Goal: Use online tool/utility: Utilize a website feature to perform a specific function

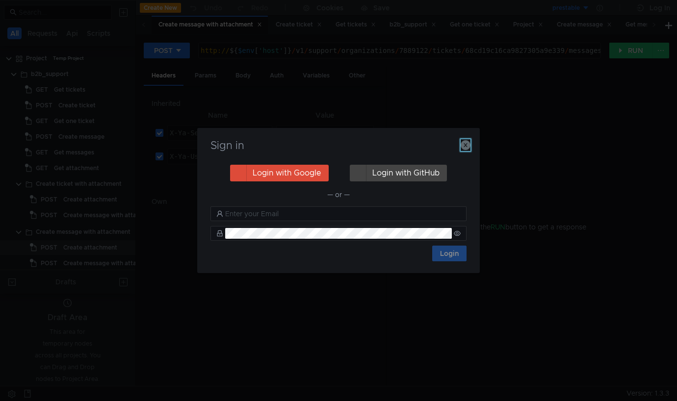
drag, startPoint x: 467, startPoint y: 144, endPoint x: 524, endPoint y: 101, distance: 71.4
click at [466, 142] on icon "button" at bounding box center [466, 145] width 10 height 10
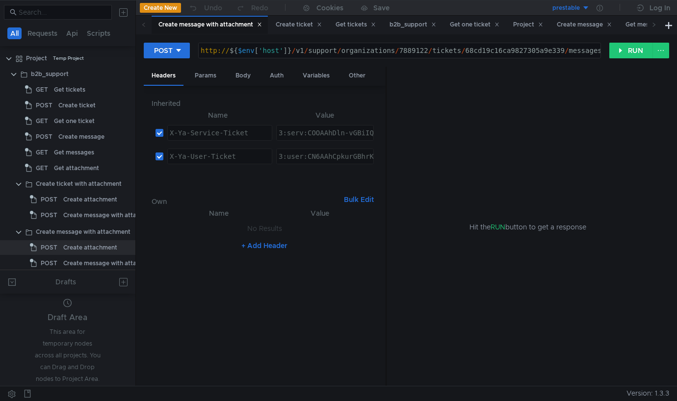
click at [578, 6] on div "prestable" at bounding box center [566, 7] width 27 height 9
click at [600, 7] on div at bounding box center [338, 200] width 677 height 401
click at [602, 10] on div at bounding box center [600, 8] width 20 height 16
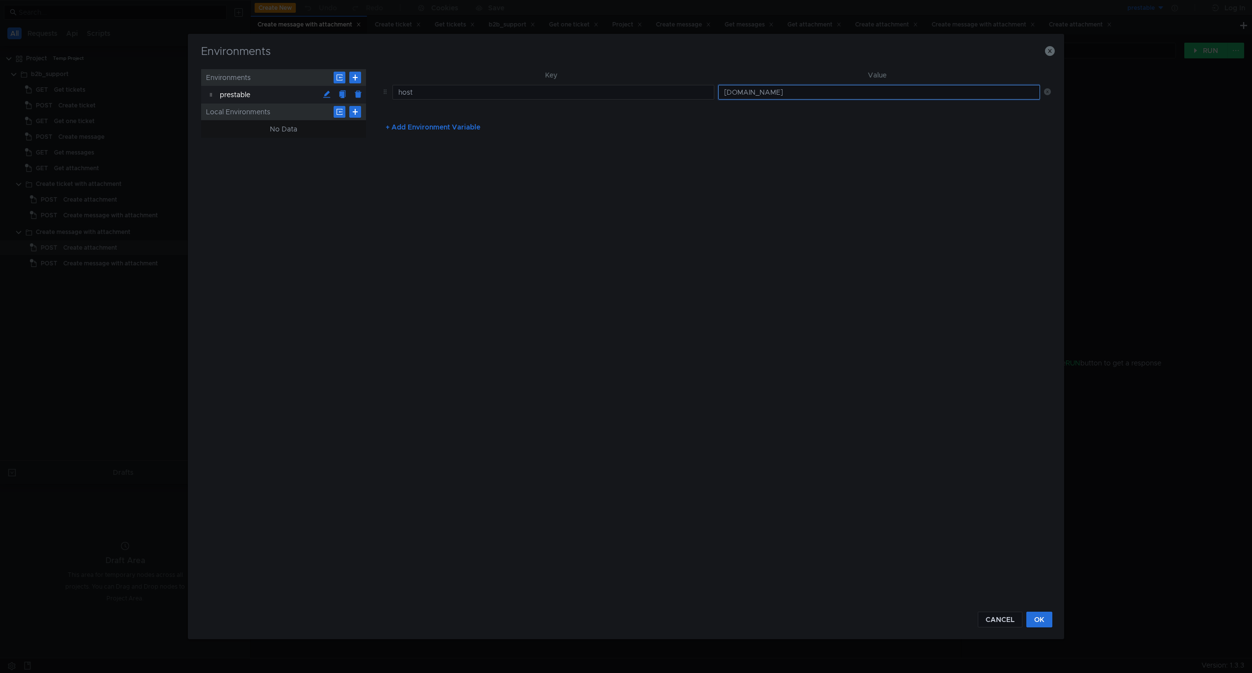
click at [681, 95] on input "api.disk-api-prestable-disk-qa-api-60.vla.yp-c.yandex.net" at bounding box center [879, 92] width 322 height 15
click at [681, 91] on input "host" at bounding box center [554, 92] width 322 height 15
drag, startPoint x: 767, startPoint y: 92, endPoint x: 784, endPoint y: 95, distance: 16.9
click at [681, 92] on input "intapi.dsp." at bounding box center [879, 92] width 322 height 15
paste input "-manual.deploy.dsp.yandex.net:8443/"
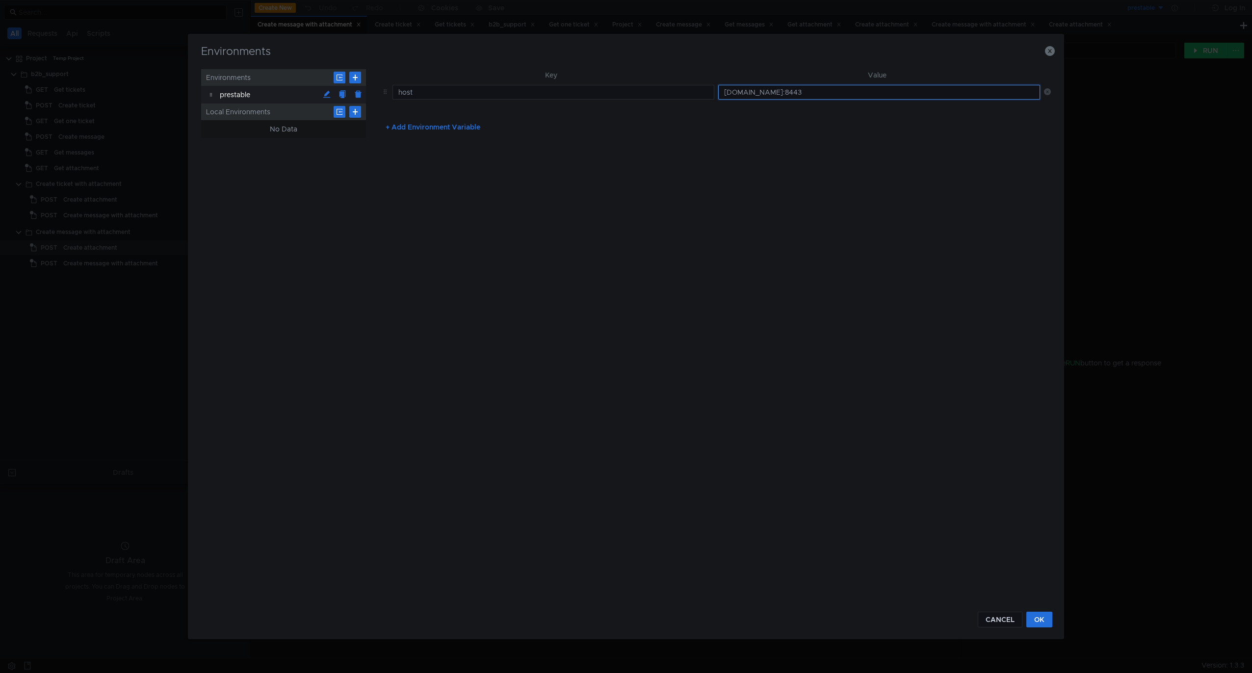
type input "intapi-manual.deploy.dsp.yandex.net:8443"
click at [658, 250] on div "Key Value host intapi-manual.deploy.dsp.yandex.net:8443 + Add Environment Varia…" at bounding box center [714, 334] width 673 height 531
click at [681, 401] on button "OK" at bounding box center [1040, 620] width 26 height 16
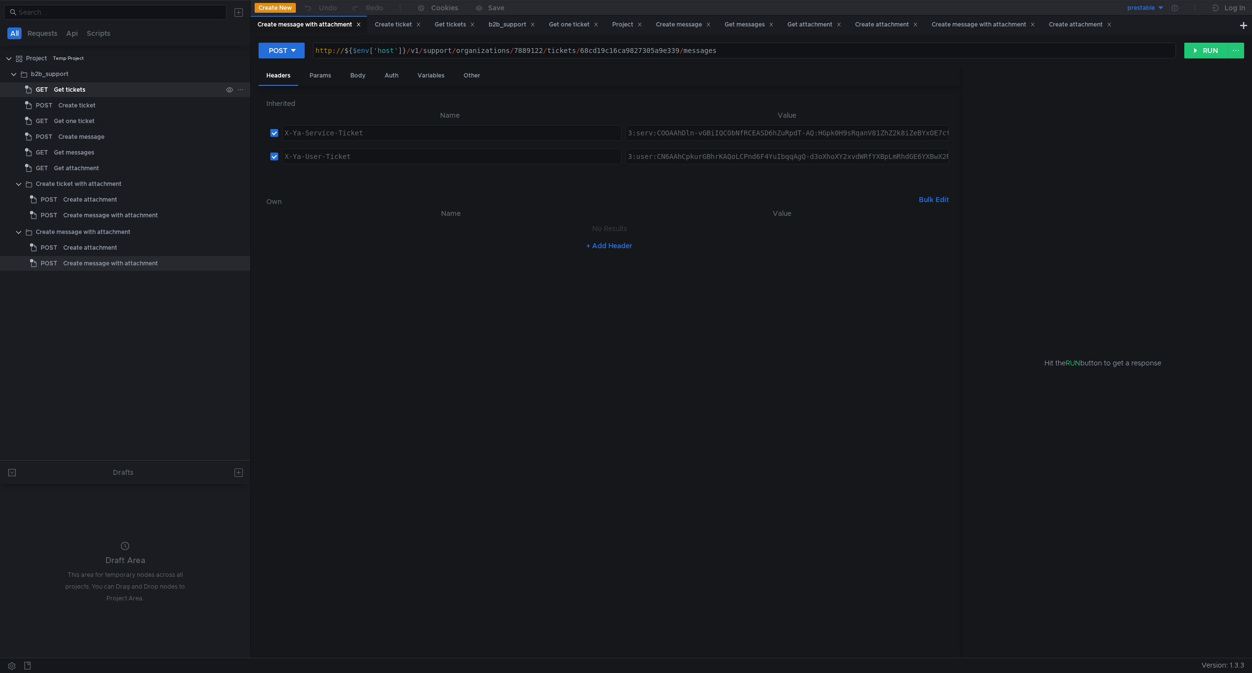
click at [118, 93] on div "Get tickets" at bounding box center [138, 89] width 168 height 15
click at [681, 51] on button "RUN" at bounding box center [1207, 51] width 44 height 16
click at [681, 328] on div "Error: read ECONNRESET" at bounding box center [1103, 385] width 283 height 546
click at [681, 128] on div "Error: read ECONNRESET" at bounding box center [1107, 125] width 275 height 11
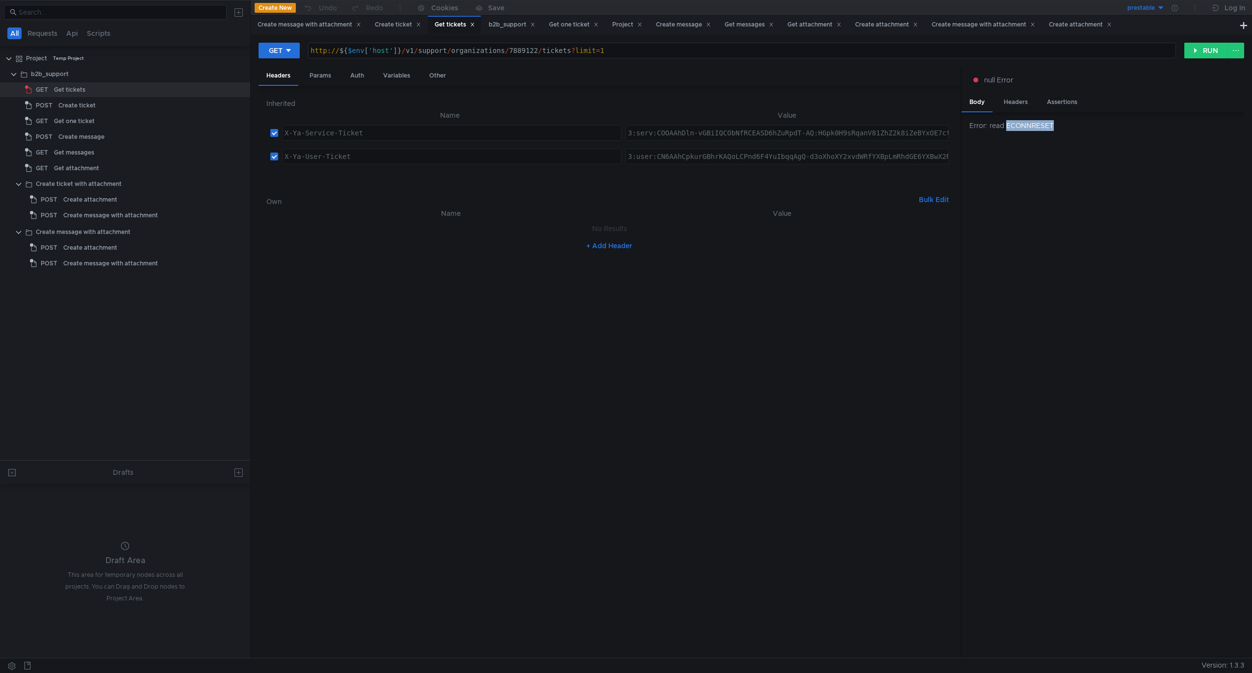
click at [681, 128] on div "Error: read ECONNRESET" at bounding box center [1107, 125] width 275 height 11
click at [681, 161] on div "Error: read ECONNRESET" at bounding box center [1103, 385] width 283 height 546
click at [681, 52] on button "RUN" at bounding box center [1207, 51] width 44 height 16
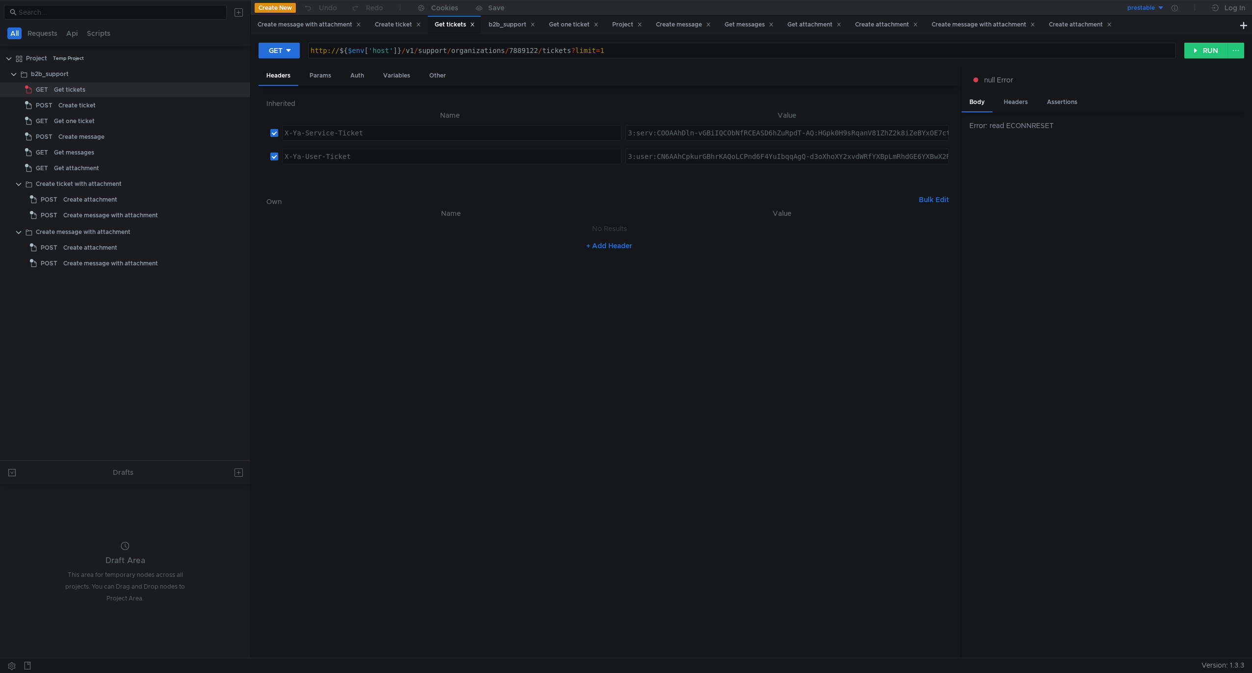
click at [681, 8] on button "prestable" at bounding box center [1131, 8] width 68 height 16
click at [681, 5] on div at bounding box center [626, 336] width 1252 height 673
click at [681, 10] on icon at bounding box center [1175, 8] width 6 height 6
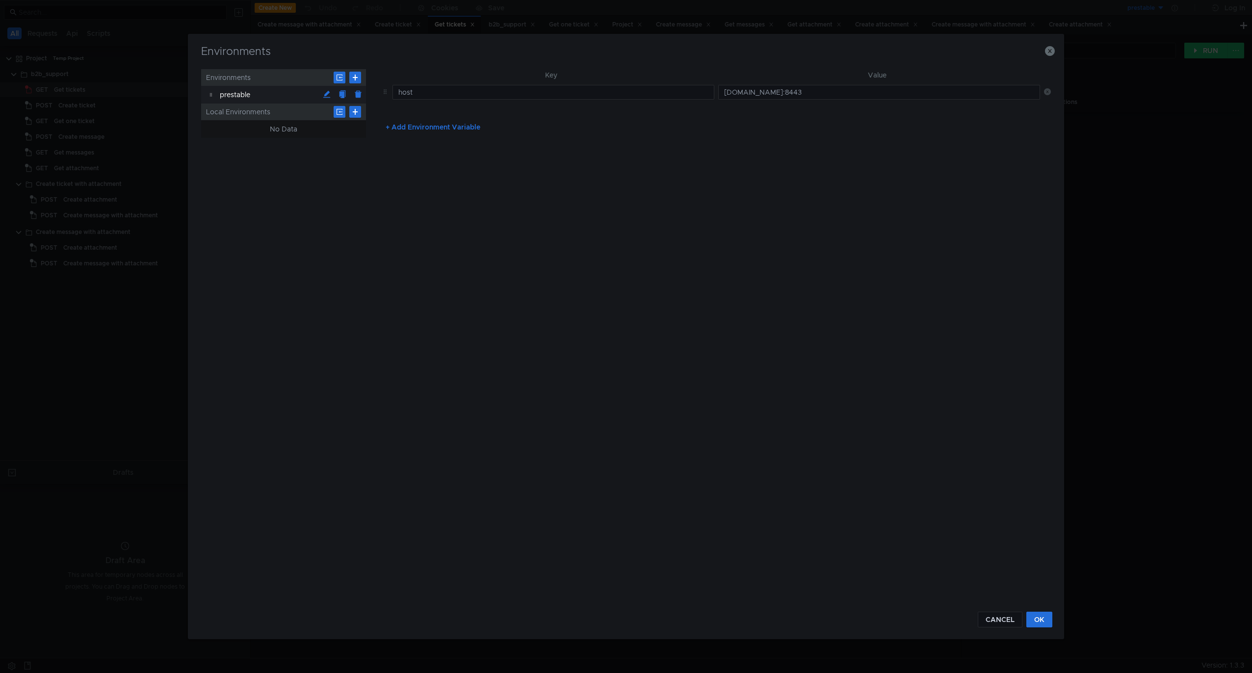
click at [681, 100] on td "intapi-manual.deploy.dsp.yandex.net:8443" at bounding box center [877, 92] width 326 height 23
click at [681, 98] on input "intapi-manual.deploy.dsp.yandex.net:8443" at bounding box center [879, 92] width 322 height 15
click at [681, 401] on button "CANCEL" at bounding box center [1000, 620] width 45 height 16
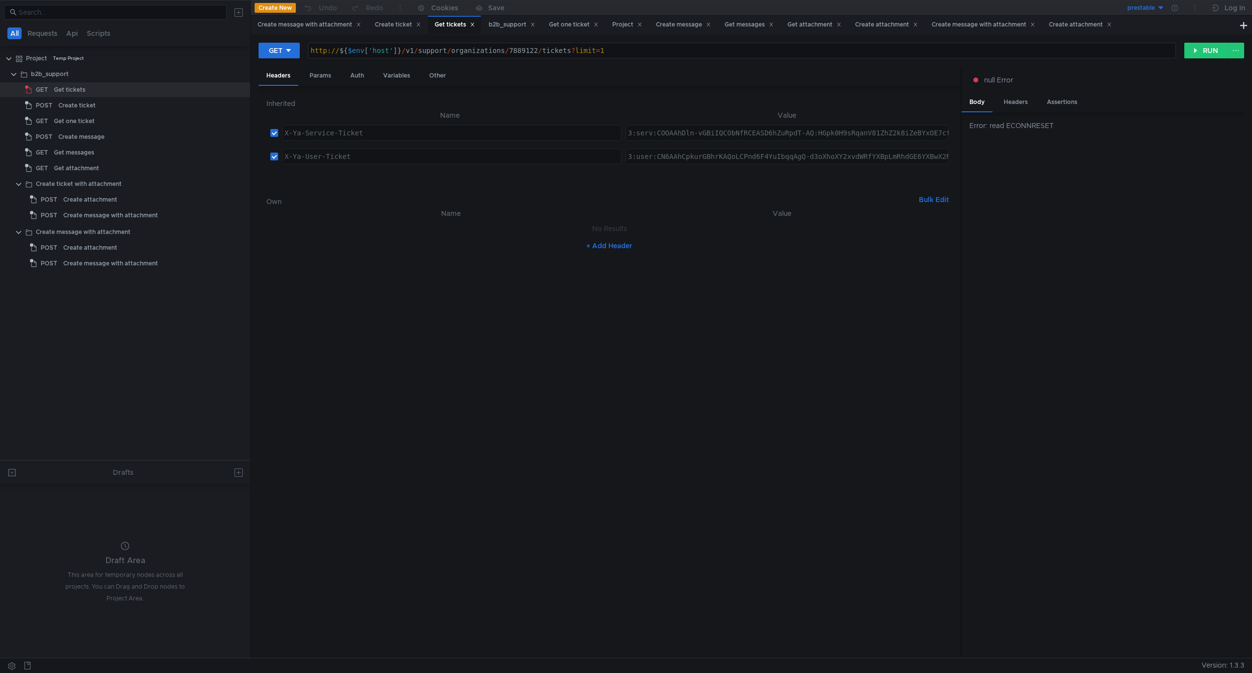
type textarea "http://${$env['host']}/v1/support/organizations/7889122/tickets?limit=1"
click at [327, 51] on div "http:// ${ $env [ 'host' ] } / v1 / support / organizations / 7889122 / tickets…" at bounding box center [742, 59] width 867 height 24
click at [681, 10] on icon at bounding box center [1175, 8] width 6 height 6
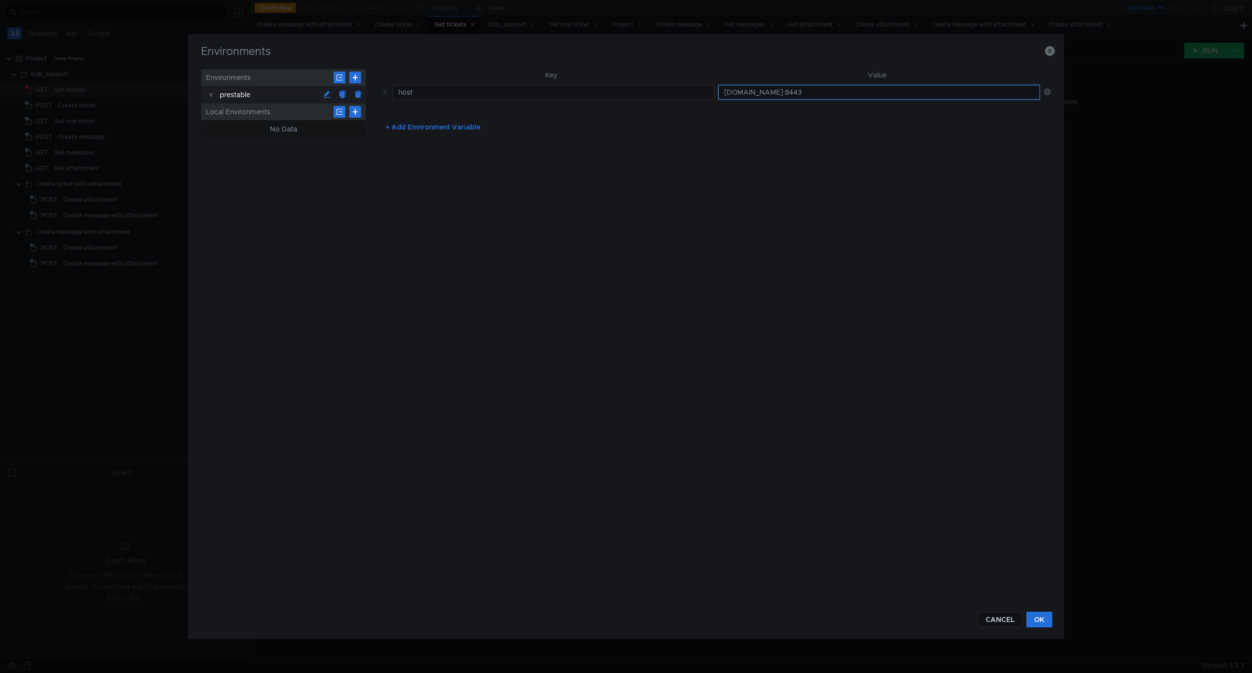
drag, startPoint x: 862, startPoint y: 95, endPoint x: 977, endPoint y: 95, distance: 115.8
click at [681, 95] on input "intapi-manual.deploy.dsp.yandex.net:8443" at bounding box center [879, 92] width 322 height 15
type input "intapi-manual.deploy.dsp.yandex.net:8080"
click at [681, 401] on div "CANCEL OK" at bounding box center [626, 613] width 853 height 27
click at [681, 401] on button "OK" at bounding box center [1040, 620] width 26 height 16
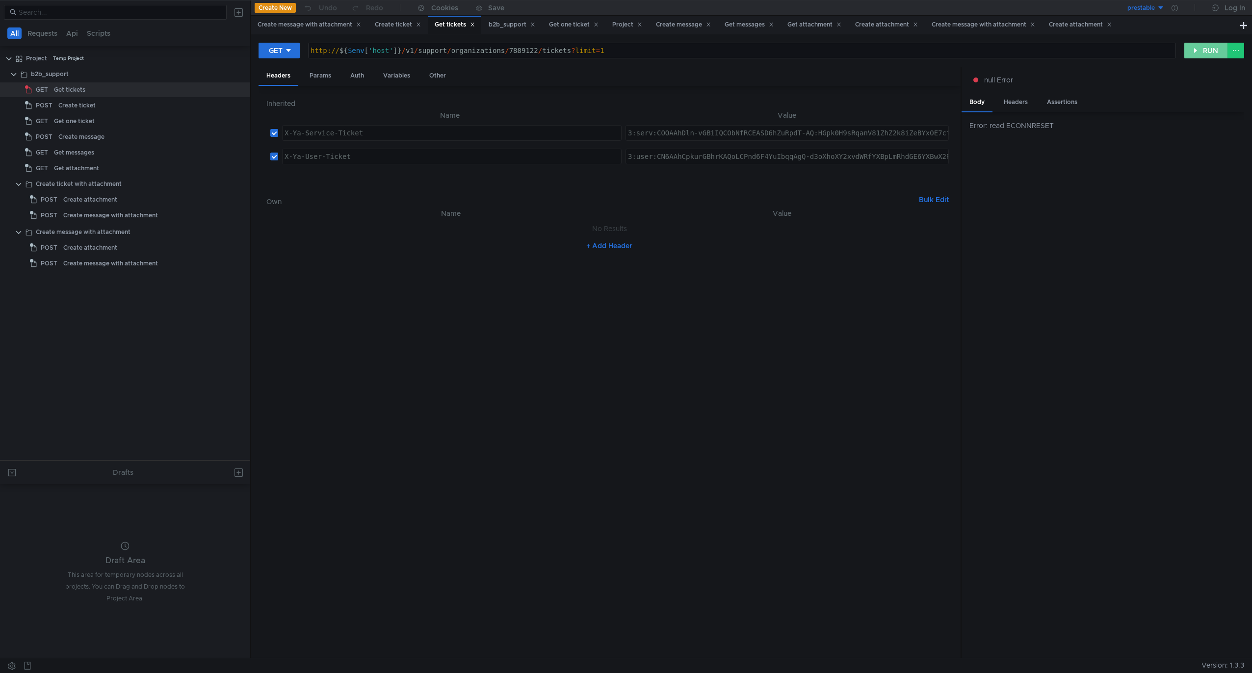
click at [681, 53] on button "RUN" at bounding box center [1207, 51] width 44 height 16
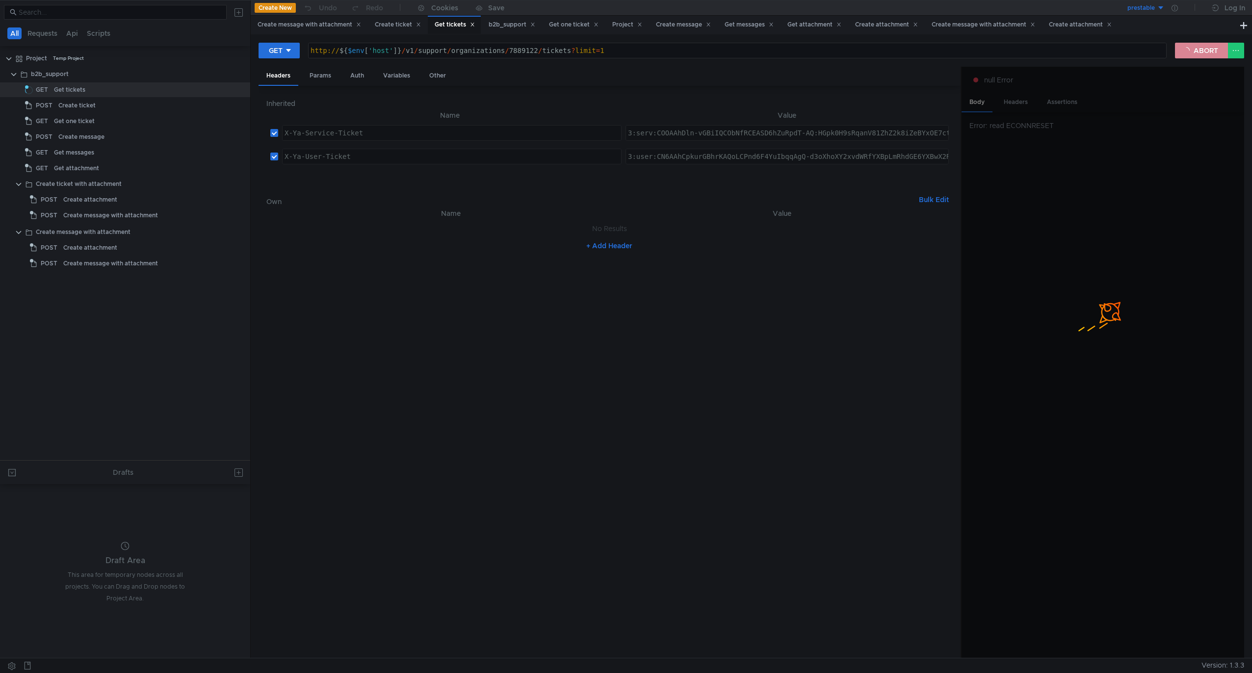
click at [681, 53] on button "ABORT" at bounding box center [1201, 51] width 53 height 16
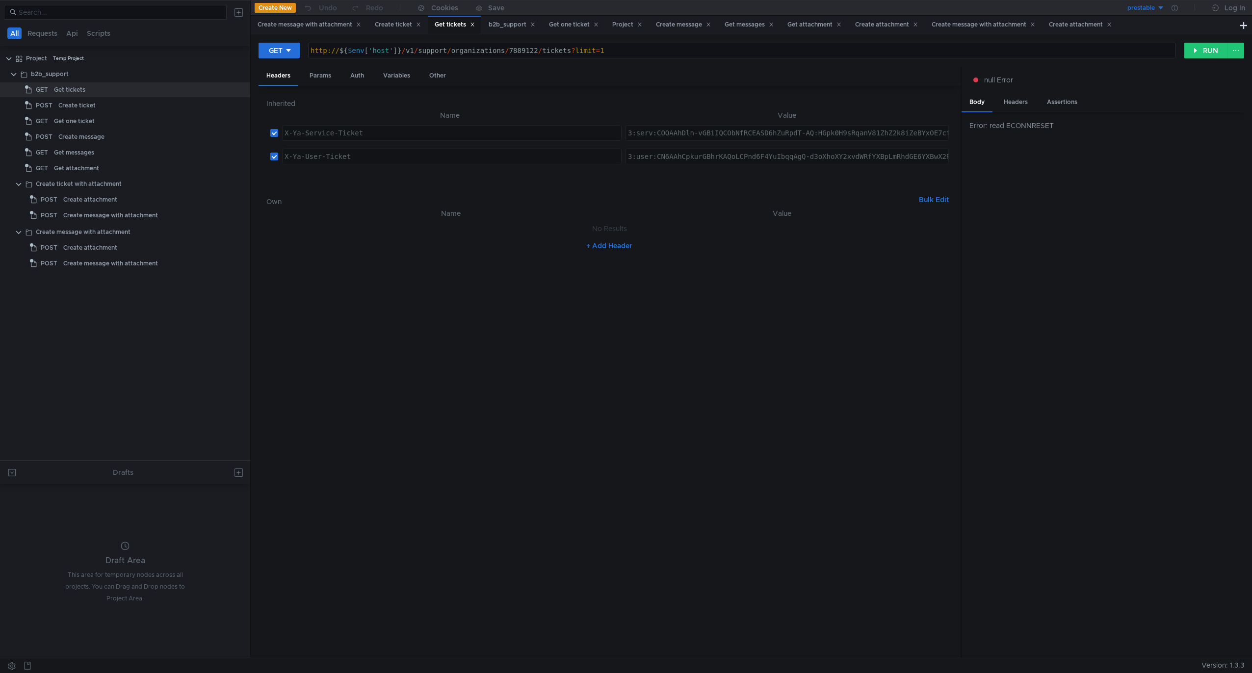
click at [329, 52] on div "http:// ${ $env [ 'host' ] } / v1 / support / organizations / 7889122 / tickets…" at bounding box center [742, 59] width 867 height 24
type textarea "https://${$env['host']}/v1/support/organizations/7889122/tickets?limit=1"
click at [681, 8] on div at bounding box center [1175, 8] width 20 height 16
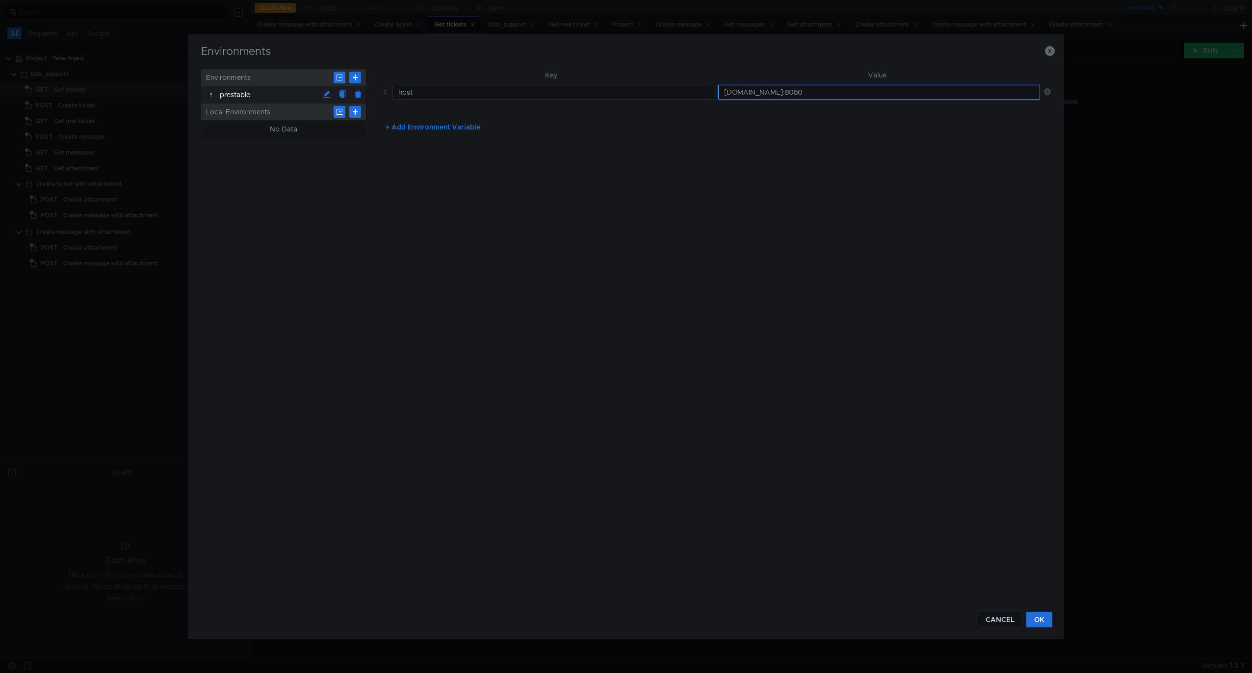
click at [681, 93] on input "intapi-manual.deploy.dsp.yandex.net:8080" at bounding box center [879, 92] width 322 height 15
type input "intapi-manual.deploy.dsp.yandex.net:8443"
click at [681, 401] on button "OK" at bounding box center [1040, 620] width 26 height 16
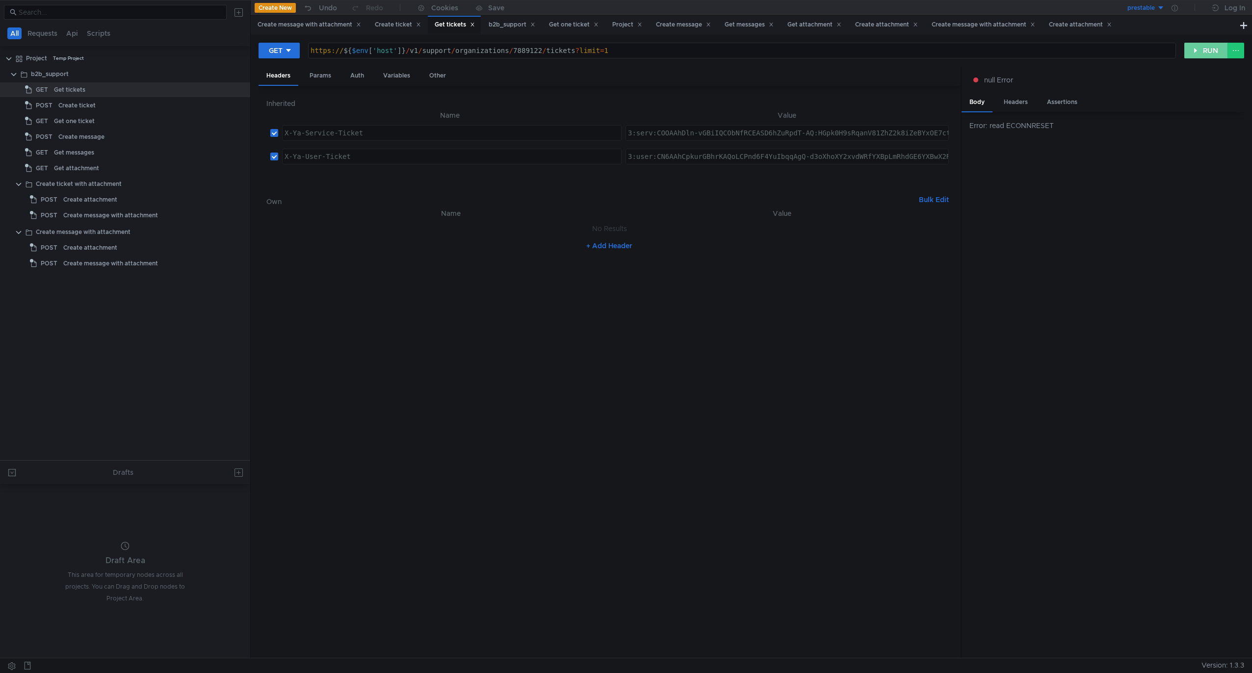
click at [681, 53] on button "RUN" at bounding box center [1207, 51] width 44 height 16
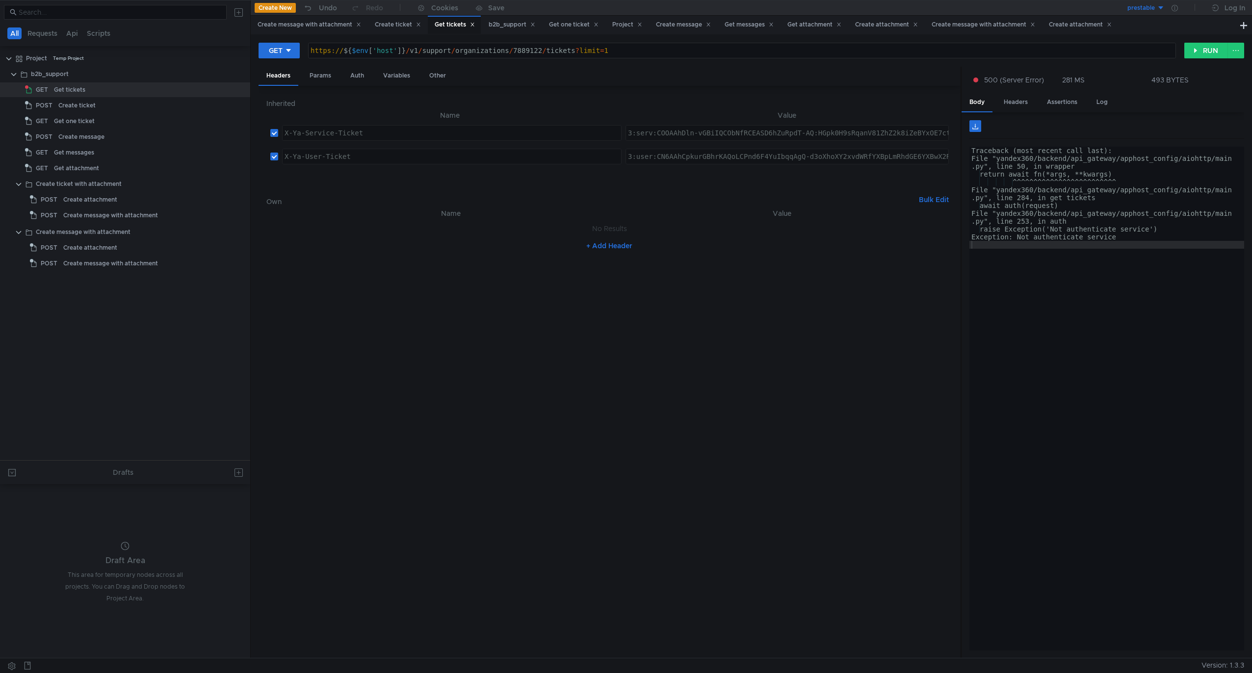
click at [681, 264] on div "Traceback (most recent call last): File "yandex360/backend/api_gateway/apphost_…" at bounding box center [1107, 405] width 275 height 516
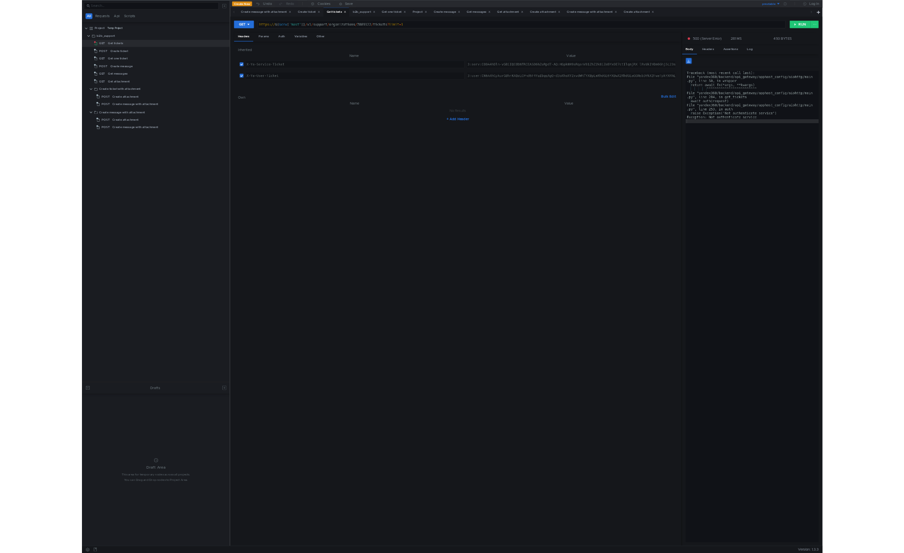
scroll to position [0, 2]
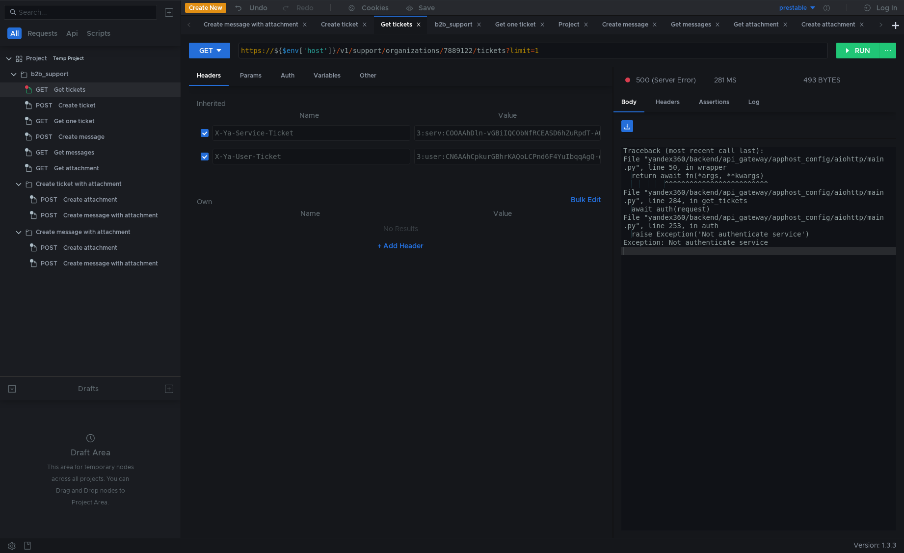
scroll to position [0, 2]
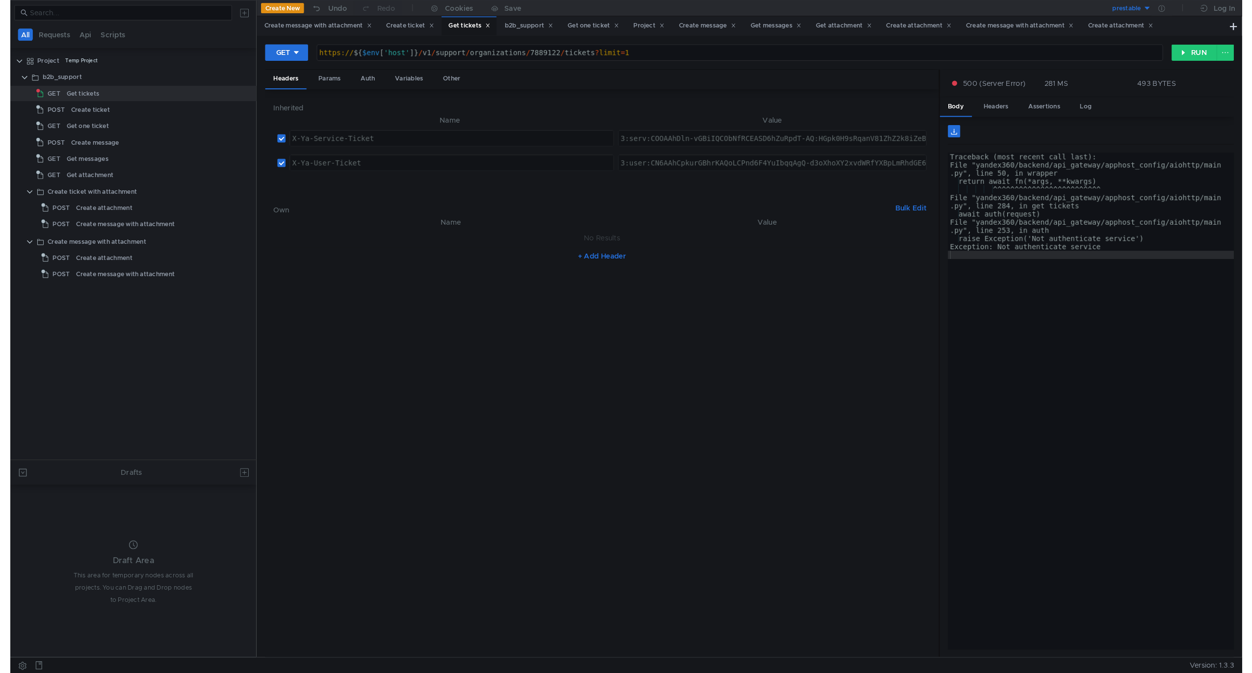
scroll to position [0, 2]
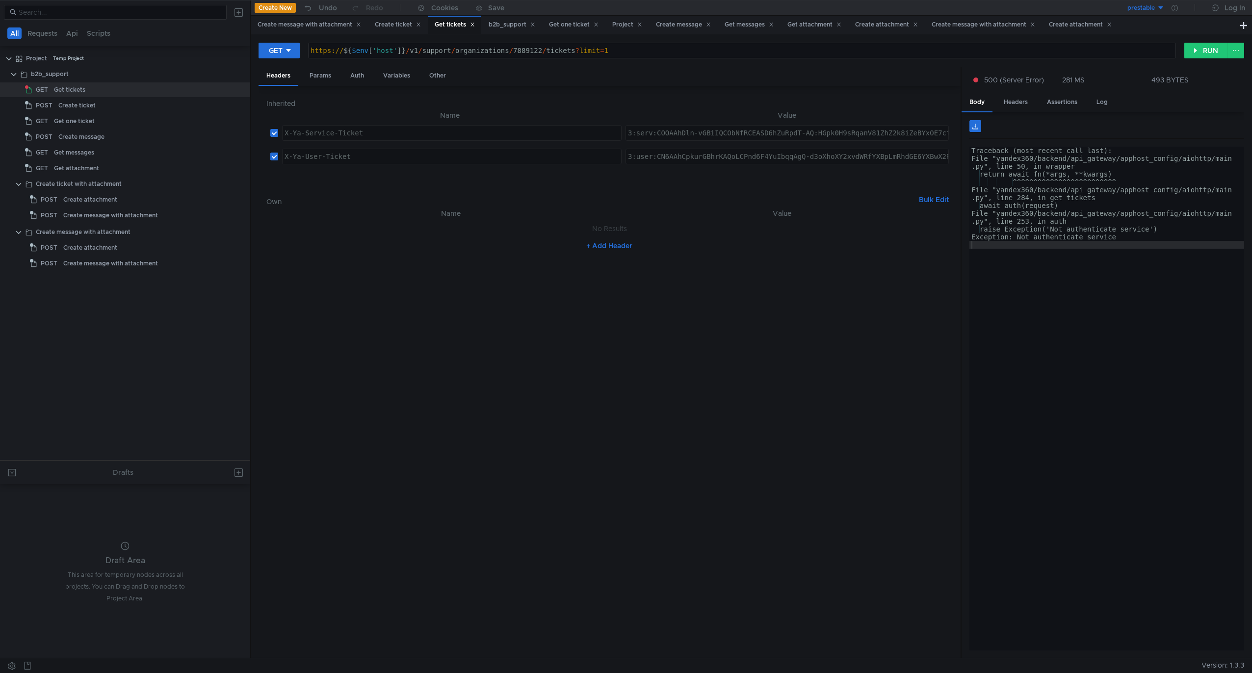
scroll to position [0, 2]
click at [1055, 249] on div "Traceback (most recent call last): File "yandex360/backend/api_gateway/apphost_…" at bounding box center [1107, 407] width 275 height 520
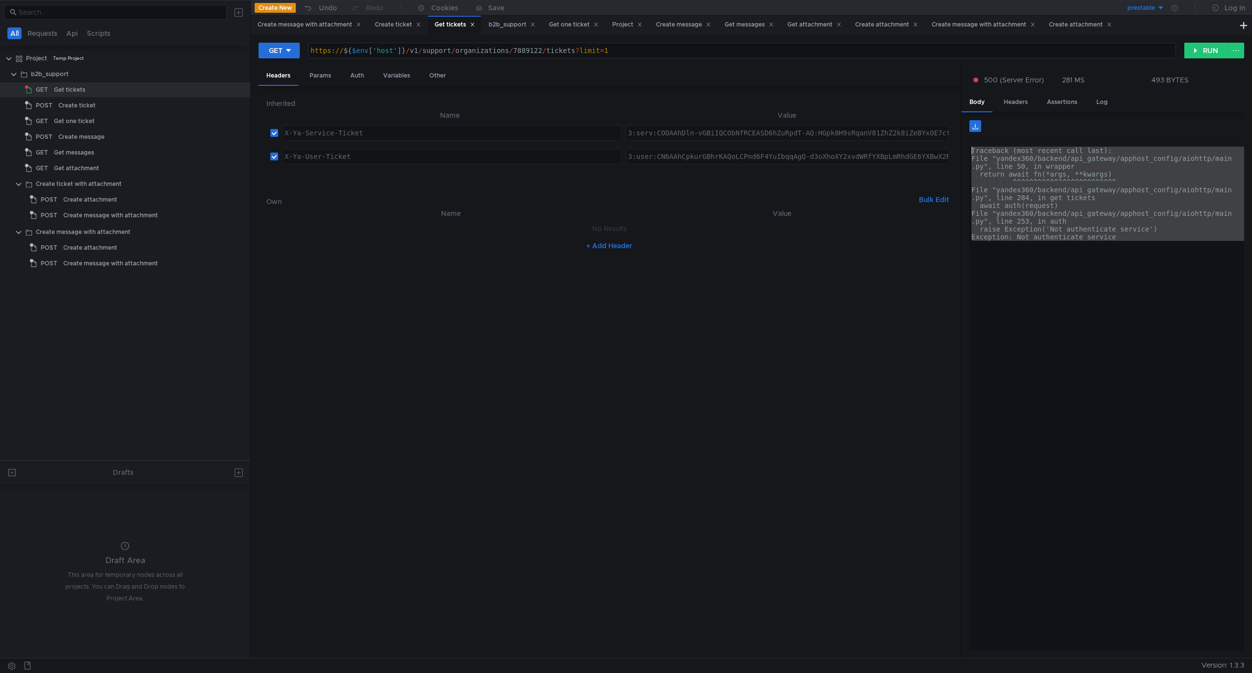
drag, startPoint x: 1179, startPoint y: 272, endPoint x: 922, endPoint y: 123, distance: 297.7
click at [922, 123] on as-split "Headers Params Auth Variables Other Inherited Name Value X-Ya-Service-Ticket הה…" at bounding box center [752, 363] width 986 height 592
click at [1055, 237] on div "Traceback (most recent call last): File "yandex360/backend/api_gateway/apphost_…" at bounding box center [1107, 399] width 275 height 504
type textarea "Exception: Not authenticate service"
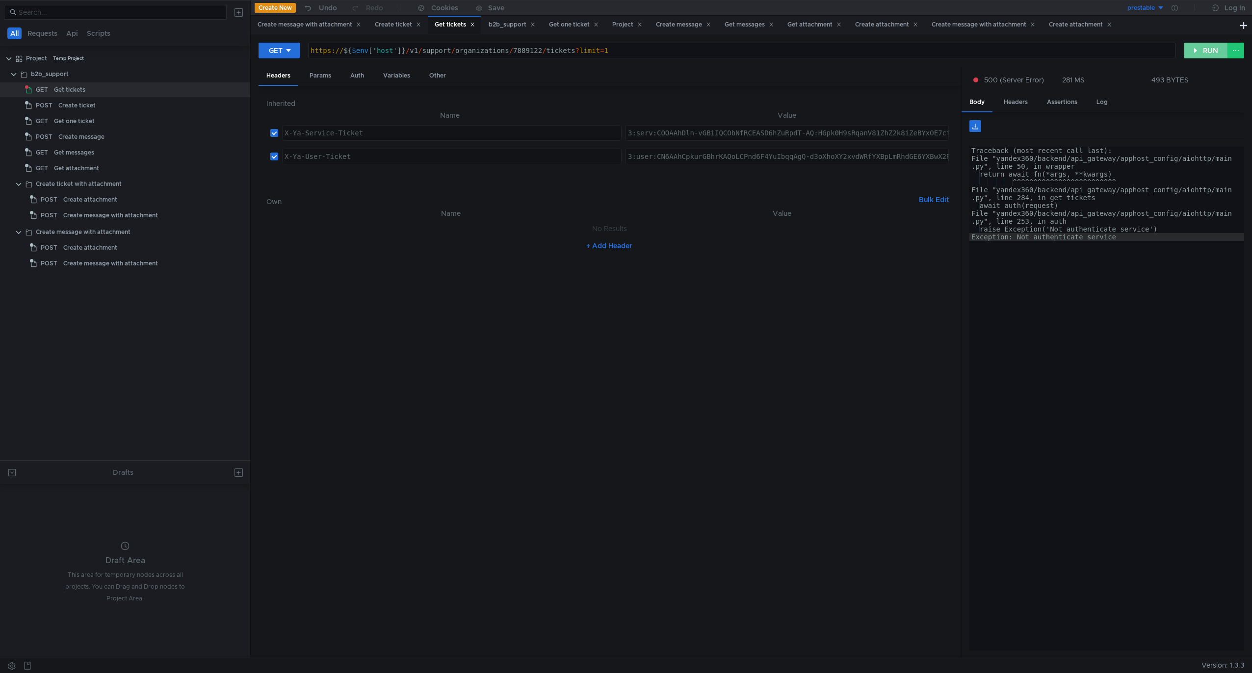
click at [1207, 48] on button "RUN" at bounding box center [1207, 51] width 44 height 16
